Goal: Information Seeking & Learning: Learn about a topic

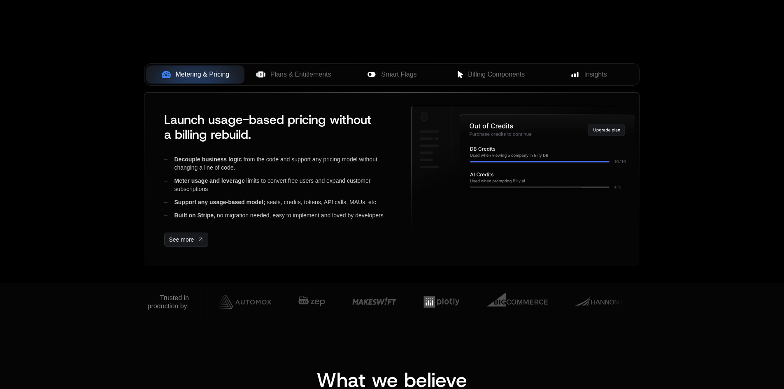
scroll to position [329, 0]
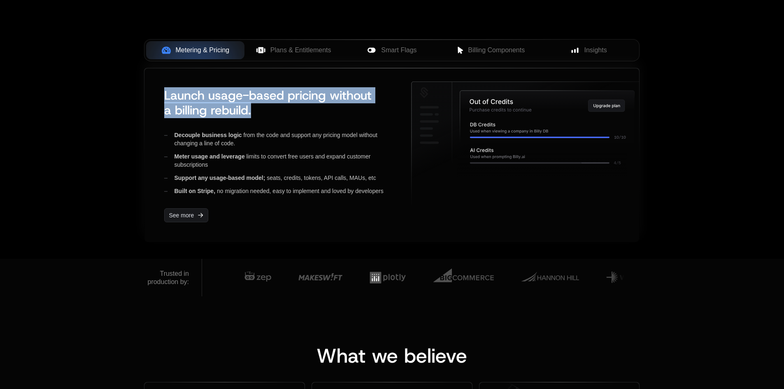
drag, startPoint x: 260, startPoint y: 111, endPoint x: 161, endPoint y: 93, distance: 100.9
click at [161, 93] on div "Launch usage-based pricing without a billing rebuild. Decouple business logic f…" at bounding box center [278, 155] width 240 height 147
click at [302, 122] on div "Launch usage-based pricing without a billing rebuild. Decouple business logic f…" at bounding box center [278, 155] width 240 height 147
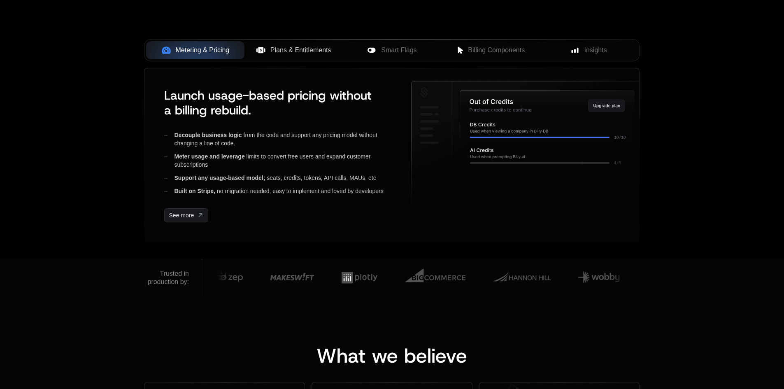
click at [301, 50] on span "Plans & Entitlements" at bounding box center [300, 50] width 61 height 10
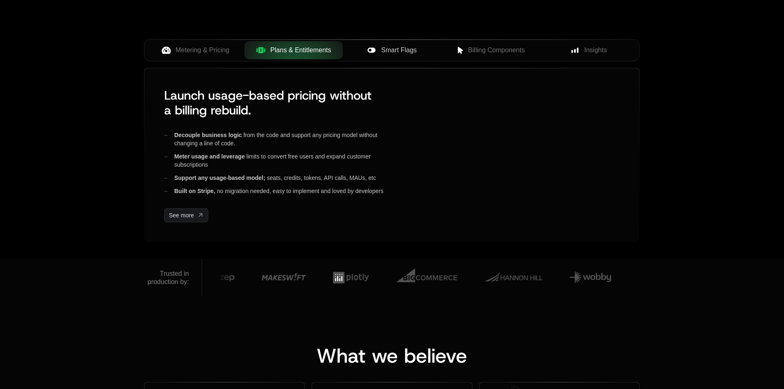
click at [394, 54] on span "Smart Flags" at bounding box center [398, 50] width 35 height 10
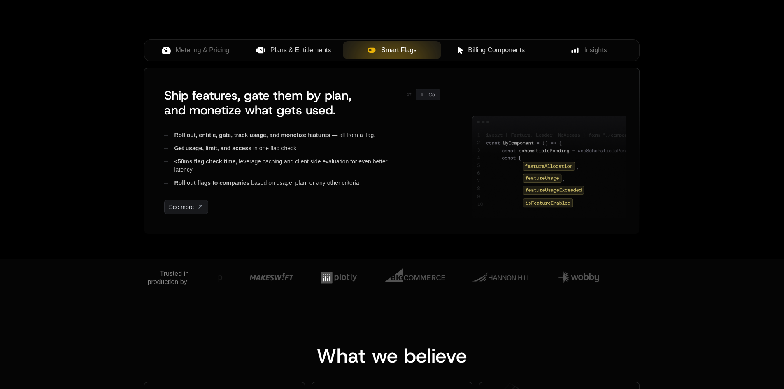
click at [465, 55] on div "Billing Components" at bounding box center [490, 50] width 85 height 10
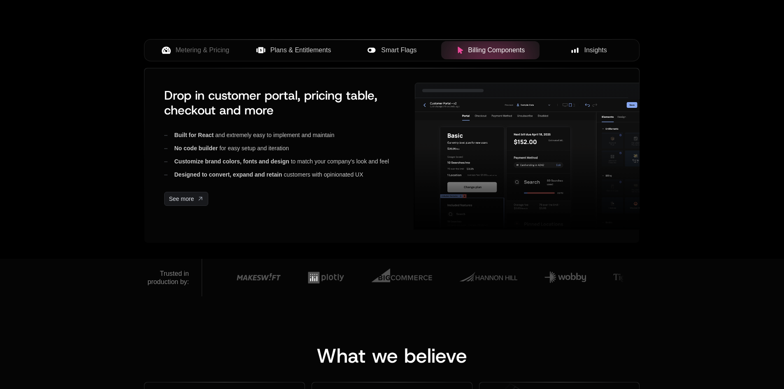
click at [576, 49] on icon at bounding box center [574, 50] width 7 height 7
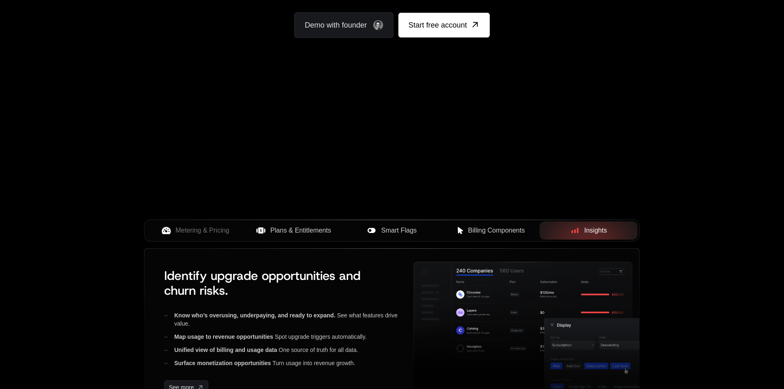
scroll to position [0, 0]
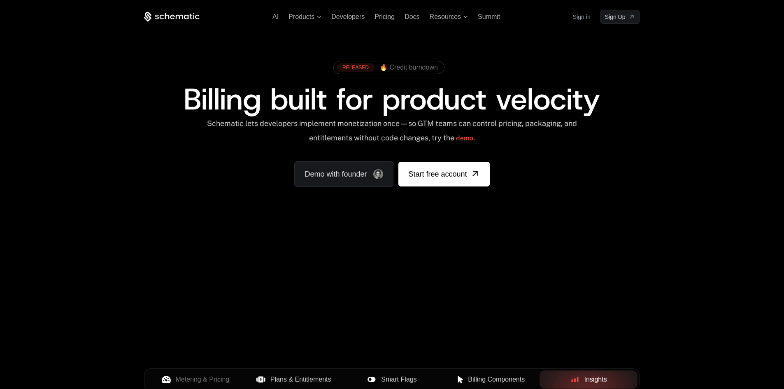
click at [612, 180] on div "RELEASED 🔥 Credit burndown Billing built for product velocity Schematic lets de…" at bounding box center [392, 122] width 496 height 130
drag, startPoint x: 345, startPoint y: 276, endPoint x: 196, endPoint y: 199, distance: 168.1
click at [196, 199] on div "AI Products Developers Pricing Docs Resources Summit Sign in Sign Up RELEASED 🔥…" at bounding box center [392, 294] width 784 height 588
click at [329, 254] on div "Your browser does not support the video tag." at bounding box center [391, 243] width 535 height 347
drag, startPoint x: 271, startPoint y: 244, endPoint x: 302, endPoint y: 243, distance: 31.3
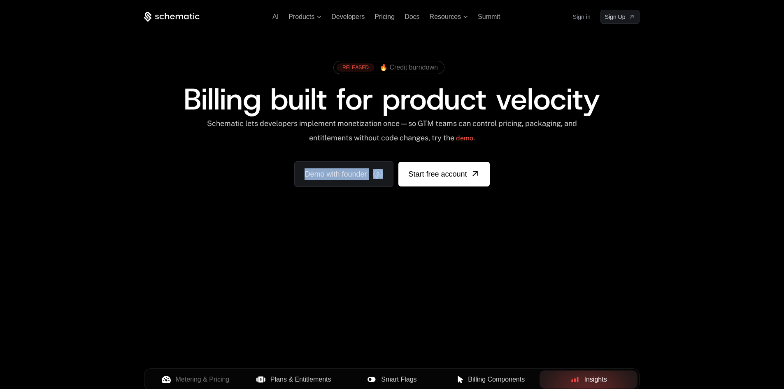
click at [302, 243] on div "AI Products Developers Pricing Docs Resources Summit Sign in Sign Up RELEASED 🔥…" at bounding box center [392, 123] width 784 height 246
click at [296, 241] on div "AI Products Developers Pricing Docs Resources Summit Sign in Sign Up RELEASED 🔥…" at bounding box center [392, 123] width 784 height 246
click at [454, 331] on div "Your browser does not support the video tag." at bounding box center [391, 243] width 535 height 347
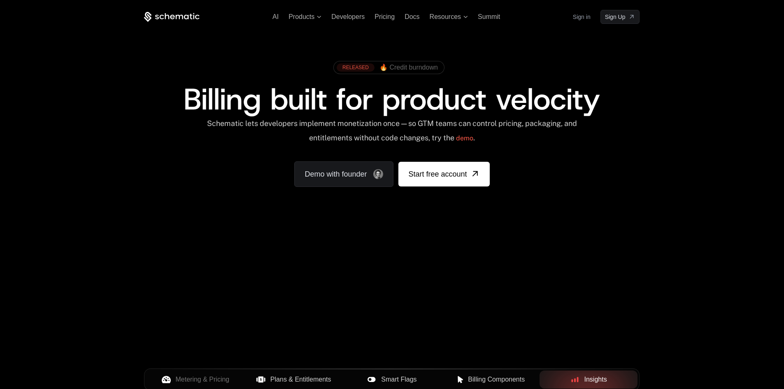
click at [405, 70] on span "🔥 Credit burndown" at bounding box center [409, 67] width 58 height 7
drag, startPoint x: 333, startPoint y: 63, endPoint x: 445, endPoint y: 65, distance: 112.4
click at [445, 65] on div "RELEASED 🔥 Credit burndown" at bounding box center [392, 67] width 126 height 21
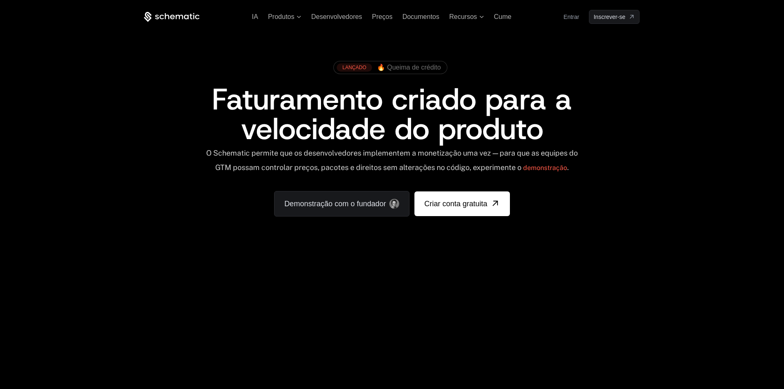
click at [501, 70] on div "LANÇADO 🔥 Queima de crédito" at bounding box center [392, 71] width 496 height 28
click at [426, 67] on font "🔥 Queima de crédito" at bounding box center [409, 67] width 64 height 7
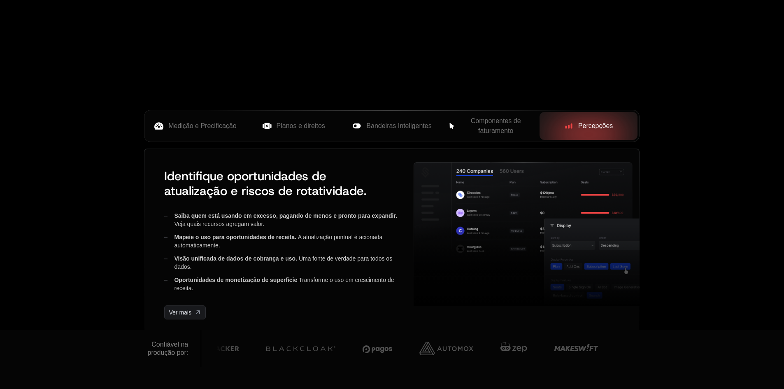
scroll to position [370, 0]
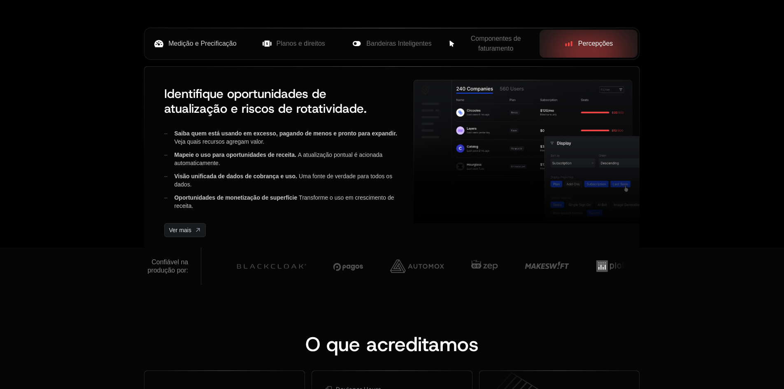
click at [214, 47] on font "Medição e Precificação" at bounding box center [202, 43] width 68 height 7
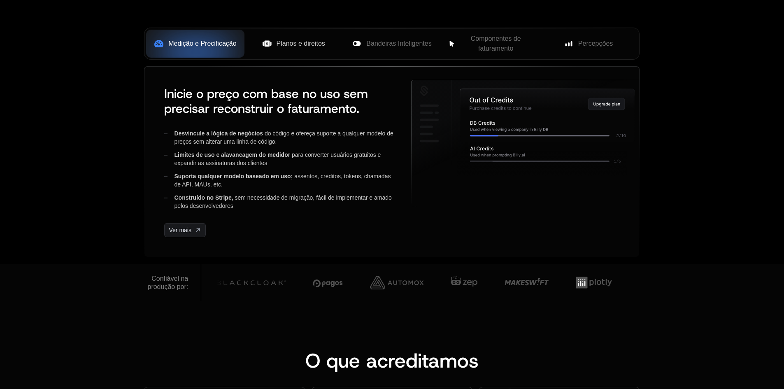
click at [292, 49] on span "Planos e direitos" at bounding box center [301, 44] width 49 height 10
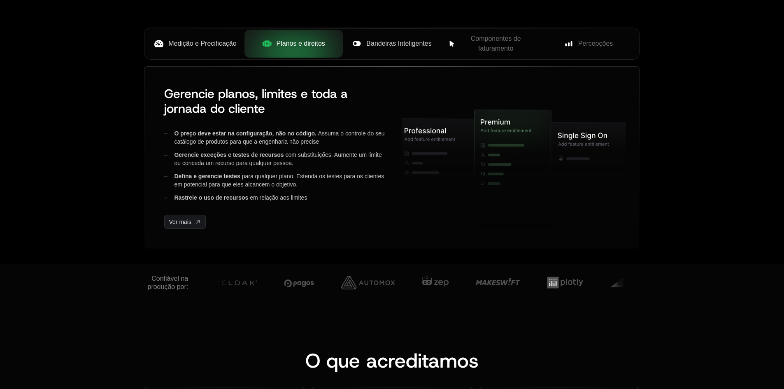
click at [382, 41] on font "Bandeiras Inteligentes" at bounding box center [398, 43] width 65 height 7
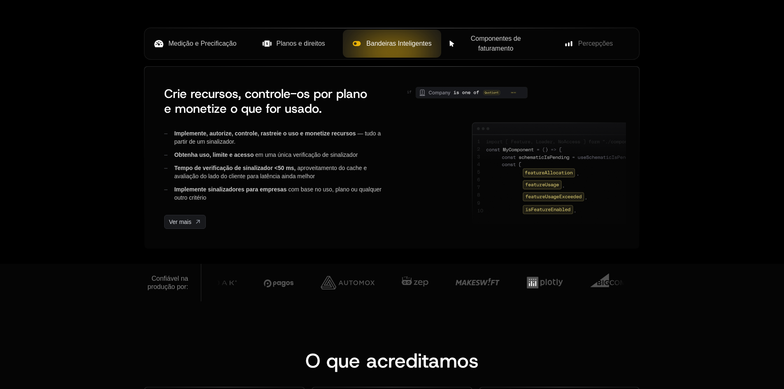
click at [503, 43] on span "Componentes de faturamento" at bounding box center [496, 44] width 74 height 20
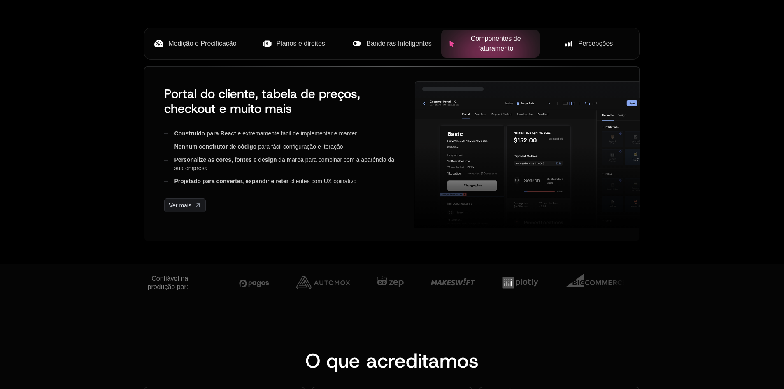
click at [596, 39] on span "Percepções" at bounding box center [595, 44] width 35 height 10
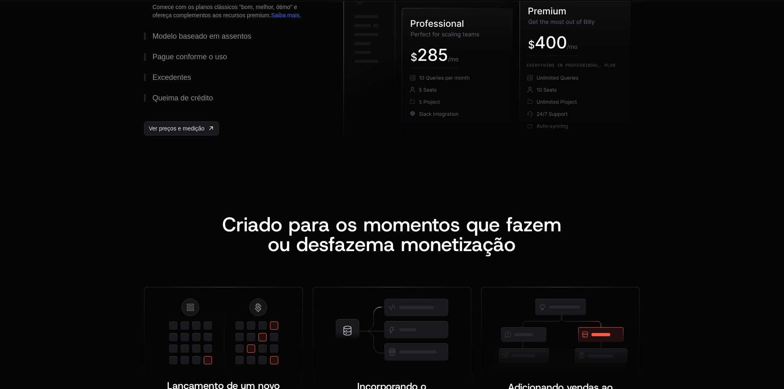
scroll to position [1358, 0]
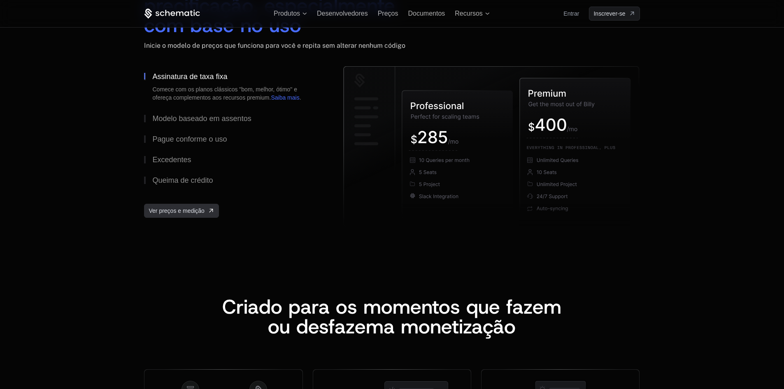
click at [206, 212] on link "Ver preços e medição" at bounding box center [181, 211] width 75 height 14
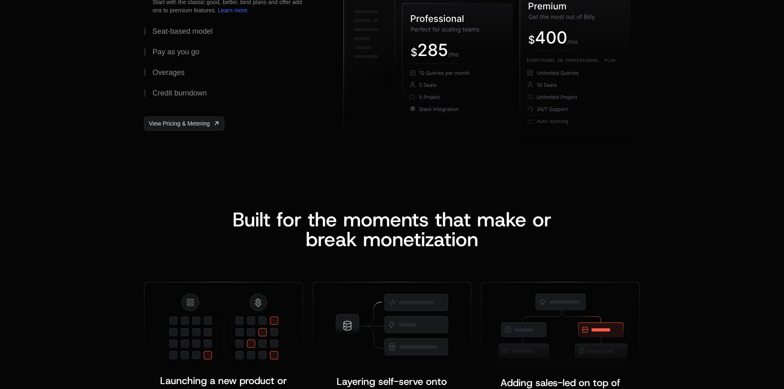
scroll to position [0, 0]
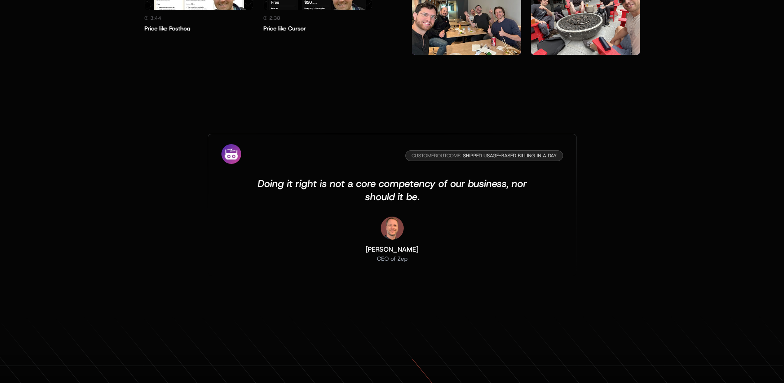
scroll to position [2480, 0]
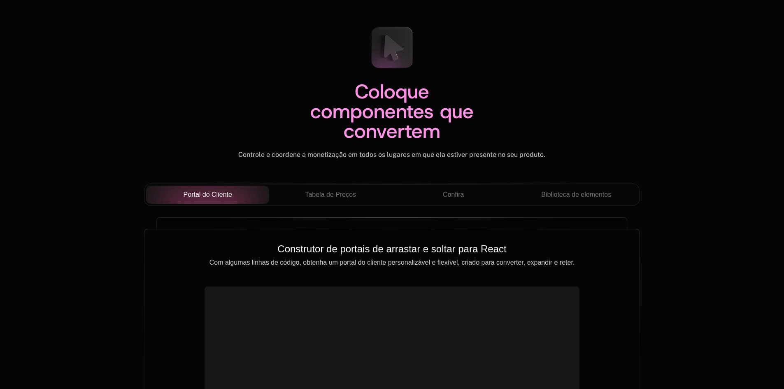
scroll to position [2923, 0]
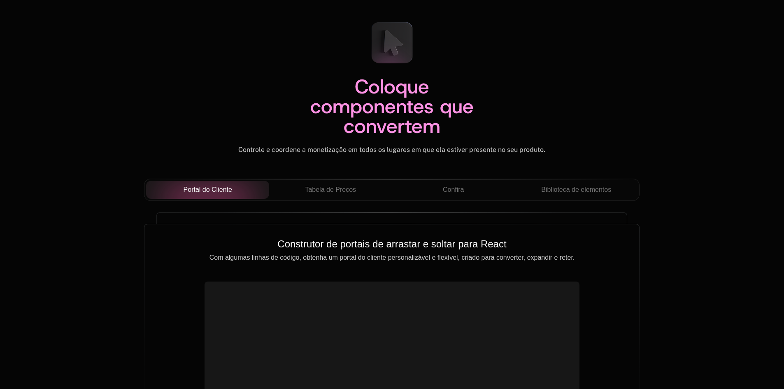
click at [322, 179] on div "Portal do Cliente Tabela de Preços Confira Biblioteca de elementos" at bounding box center [392, 190] width 496 height 22
click at [323, 184] on button "Tabela de Preços" at bounding box center [330, 190] width 123 height 18
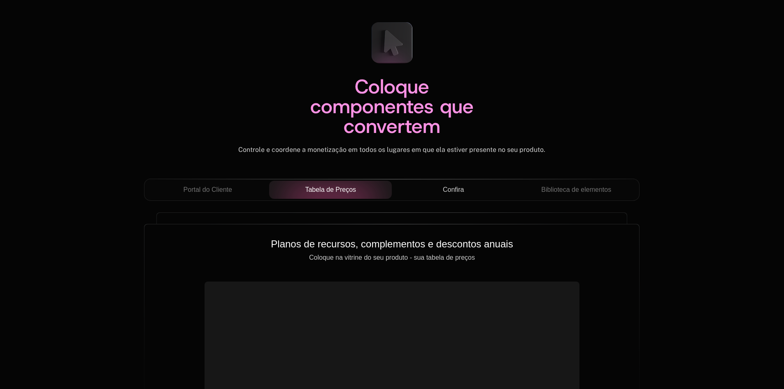
click at [461, 192] on font "Confira" at bounding box center [453, 189] width 21 height 7
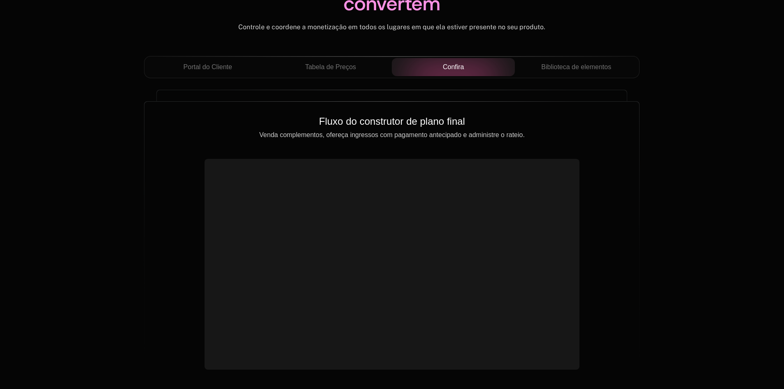
scroll to position [3046, 0]
click at [566, 65] on font "Biblioteca de elementos" at bounding box center [576, 66] width 70 height 7
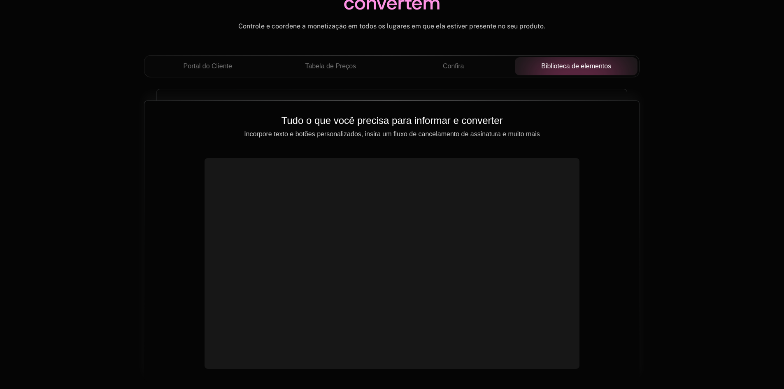
scroll to position [3087, 0]
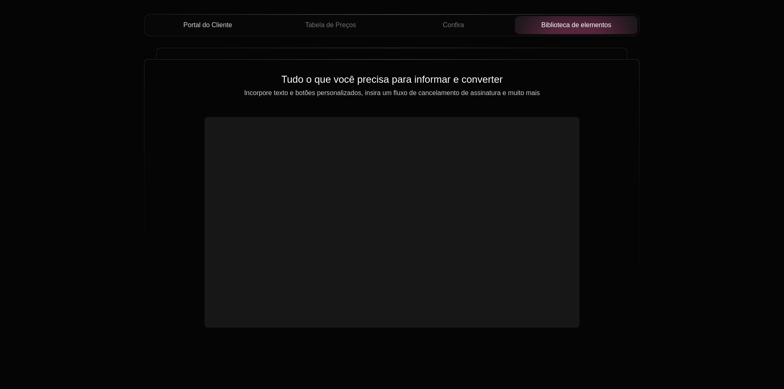
click at [217, 25] on font "Portal do Cliente" at bounding box center [208, 24] width 49 height 7
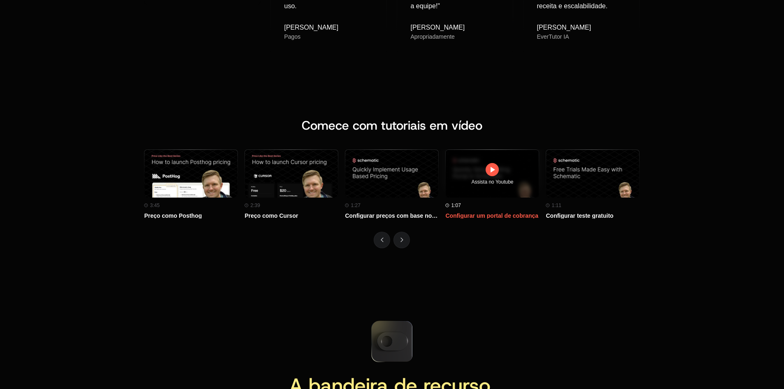
scroll to position [3664, 0]
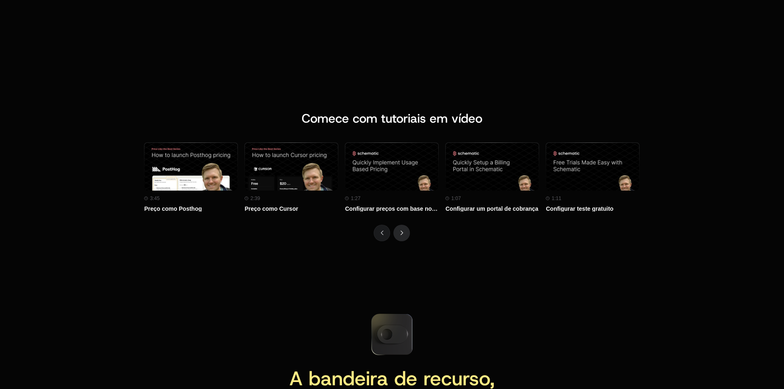
click at [406, 240] on button "Próximo" at bounding box center [402, 233] width 16 height 16
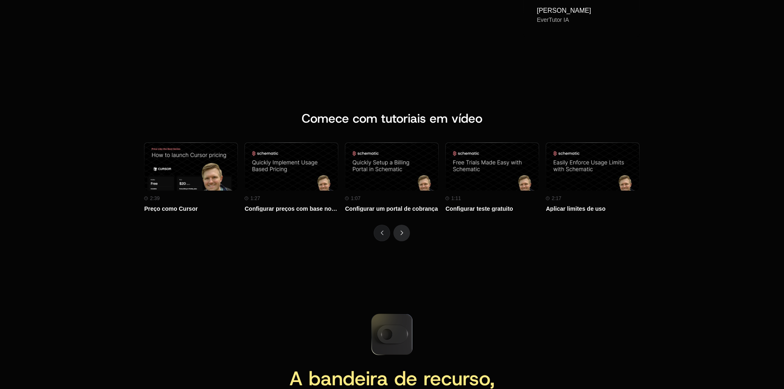
click at [406, 240] on div "Comece com tutoriais em vídeo Assista no Youtube 3:45 Preço como Posthog Assist…" at bounding box center [392, 176] width 784 height 196
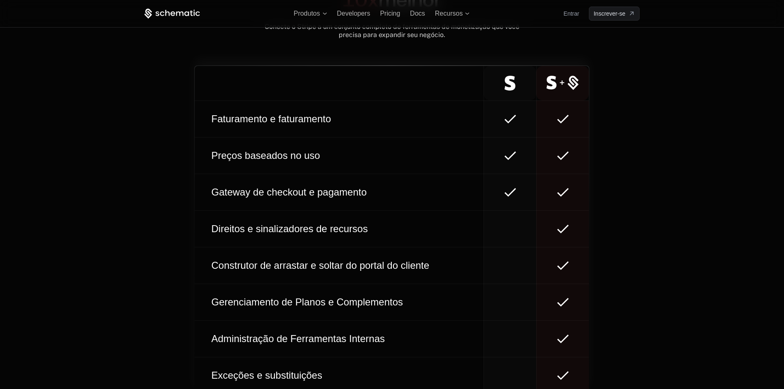
scroll to position [4844, 0]
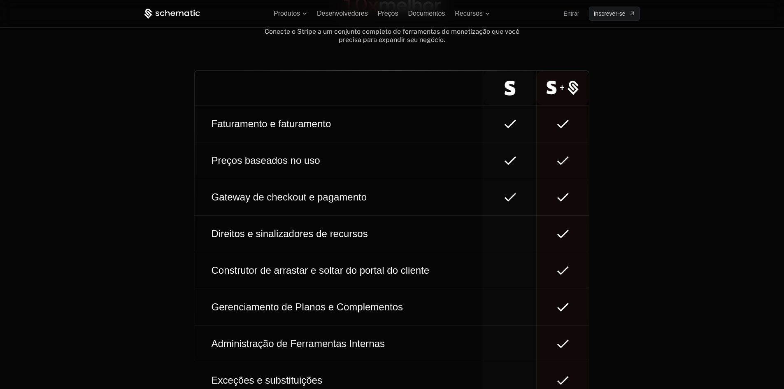
click at [671, 224] on div "Comece com SDKs simples NextJs, NodeJs, Go, React, JS, Python, Java, C# Ver doc…" at bounding box center [392, 104] width 784 height 590
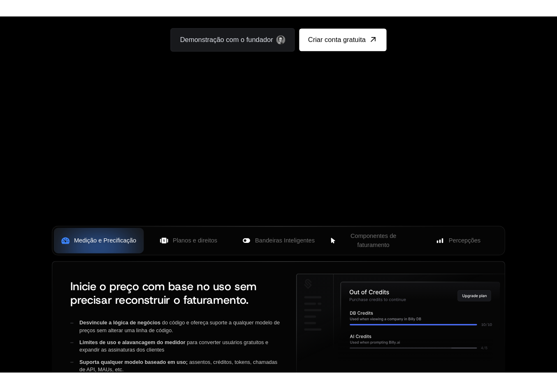
scroll to position [247, 0]
